Goal: Task Accomplishment & Management: Manage account settings

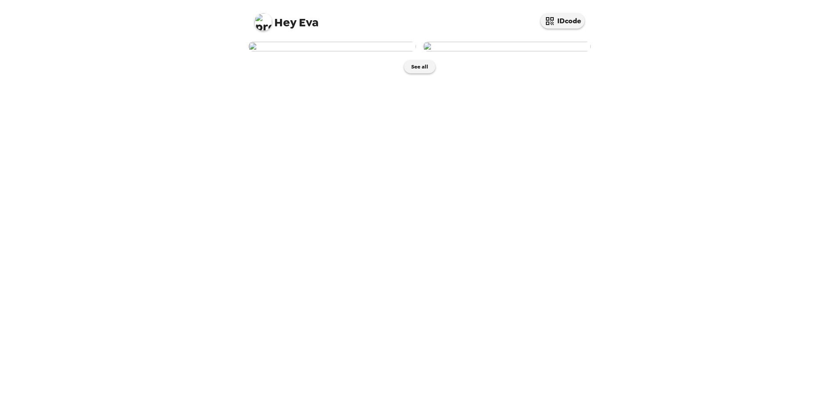
click at [339, 51] on img at bounding box center [332, 47] width 168 height 10
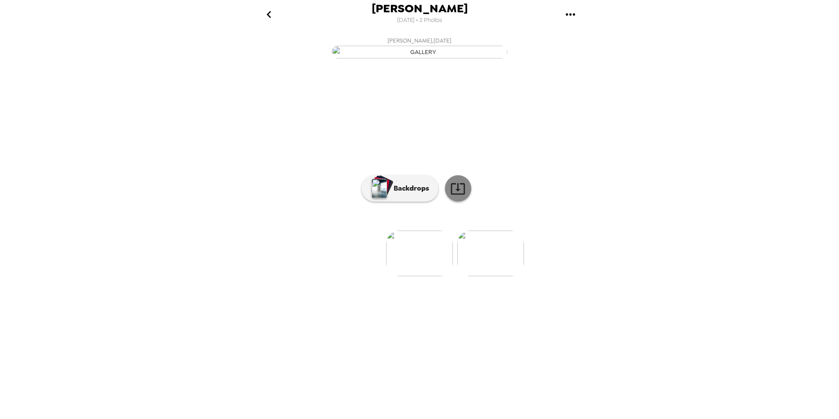
click at [453, 196] on icon at bounding box center [457, 188] width 15 height 15
click at [664, 223] on div "Eva Torres 8/19/2025 • 2 Photos Eva Torres , 08-01-2025 Eva Torres , 08-01-2025…" at bounding box center [419, 209] width 839 height 419
click at [569, 11] on icon "gallery menu" at bounding box center [570, 14] width 14 height 14
click at [716, 219] on div at bounding box center [419, 209] width 839 height 419
